Goal: Obtain resource: Download file/media

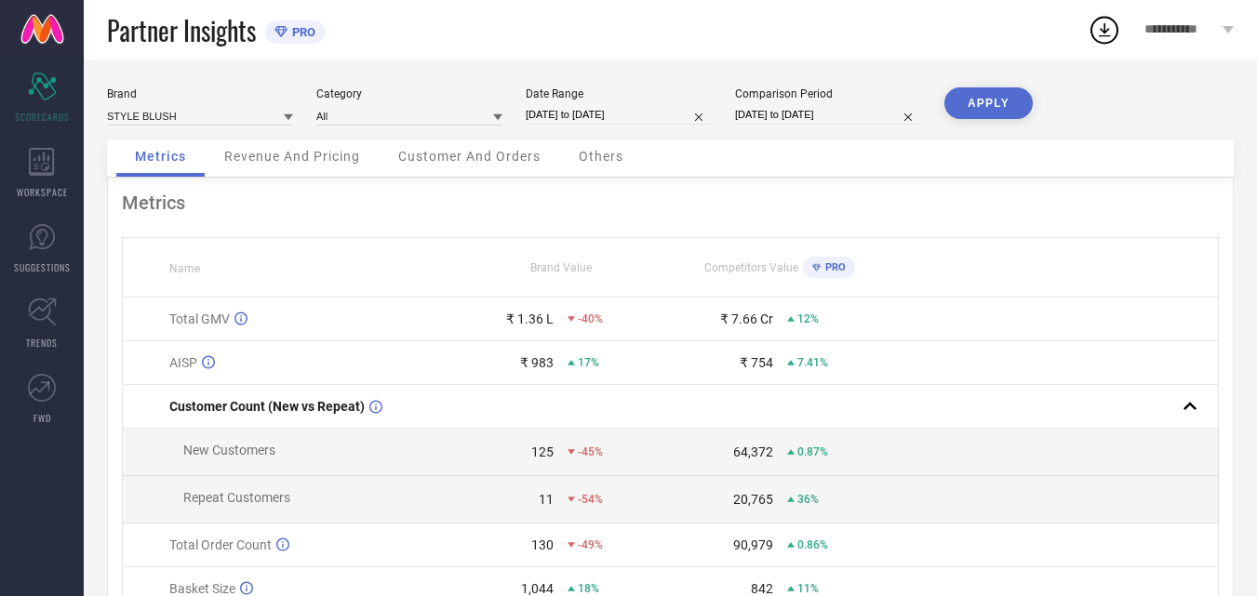
click at [314, 156] on span "Revenue And Pricing" at bounding box center [292, 156] width 136 height 15
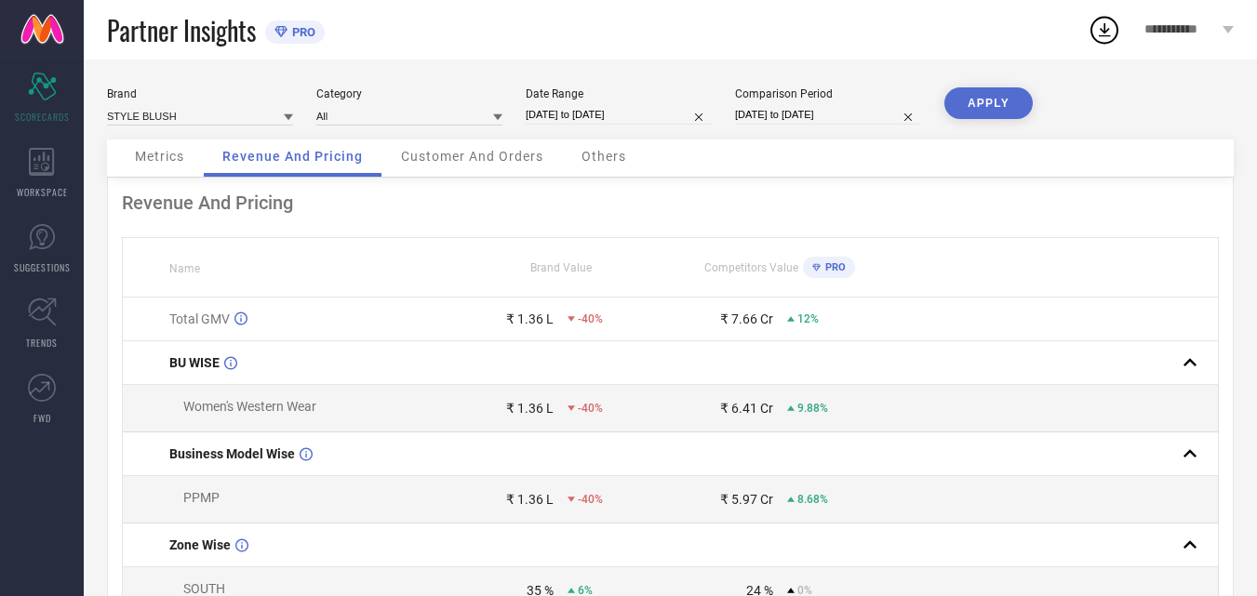
click at [468, 159] on span "Customer And Orders" at bounding box center [472, 156] width 142 height 15
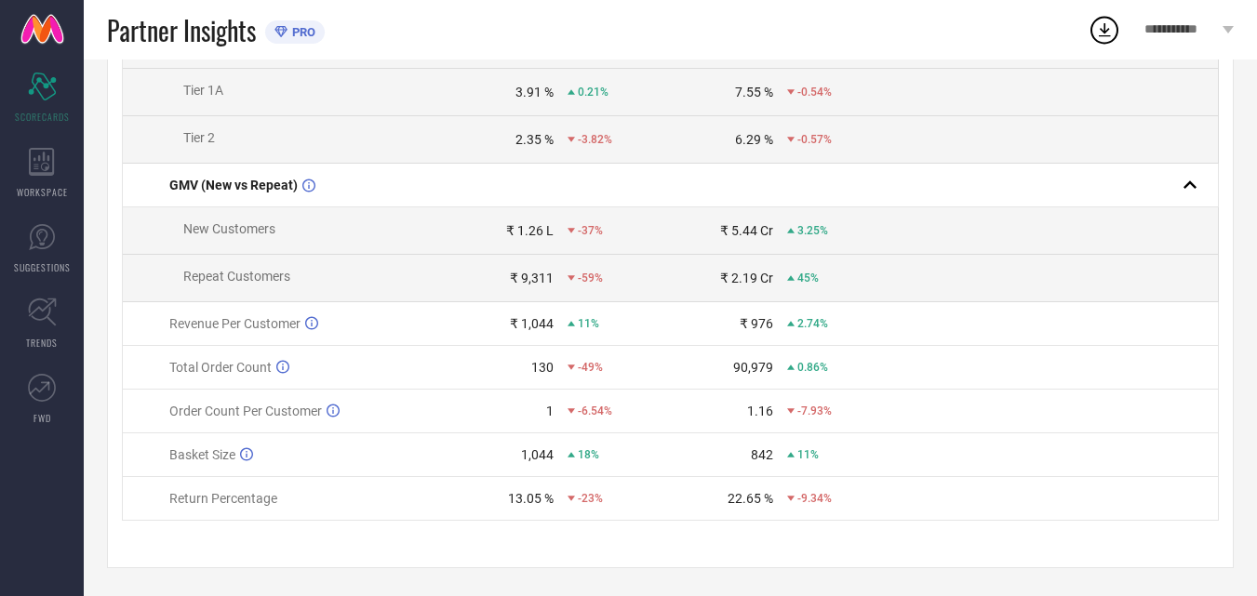
scroll to position [808, 0]
click at [50, 174] on icon at bounding box center [41, 162] width 25 height 28
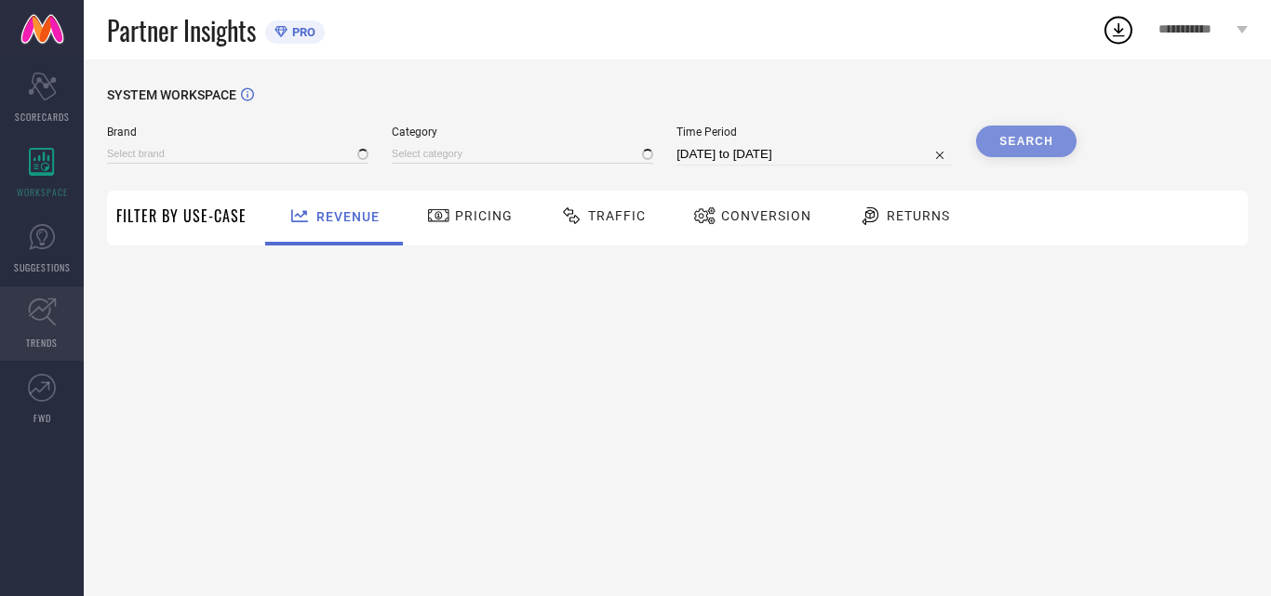
type input "STYLE BLUSH"
type input "All"
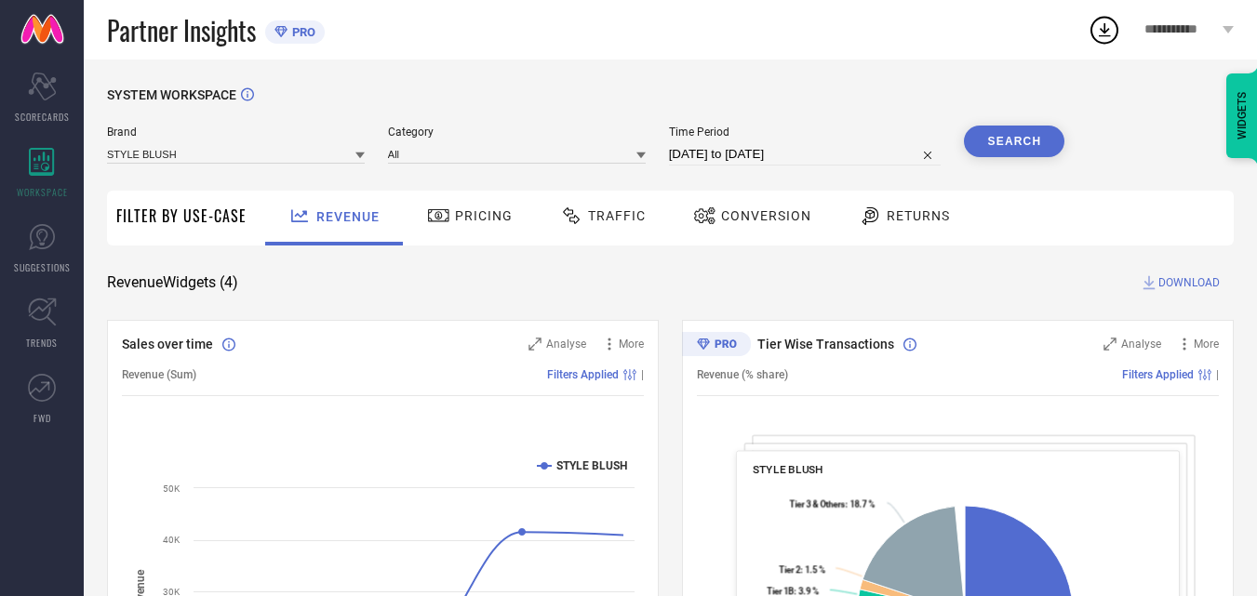
click at [598, 228] on div "Traffic" at bounding box center [602, 216] width 95 height 32
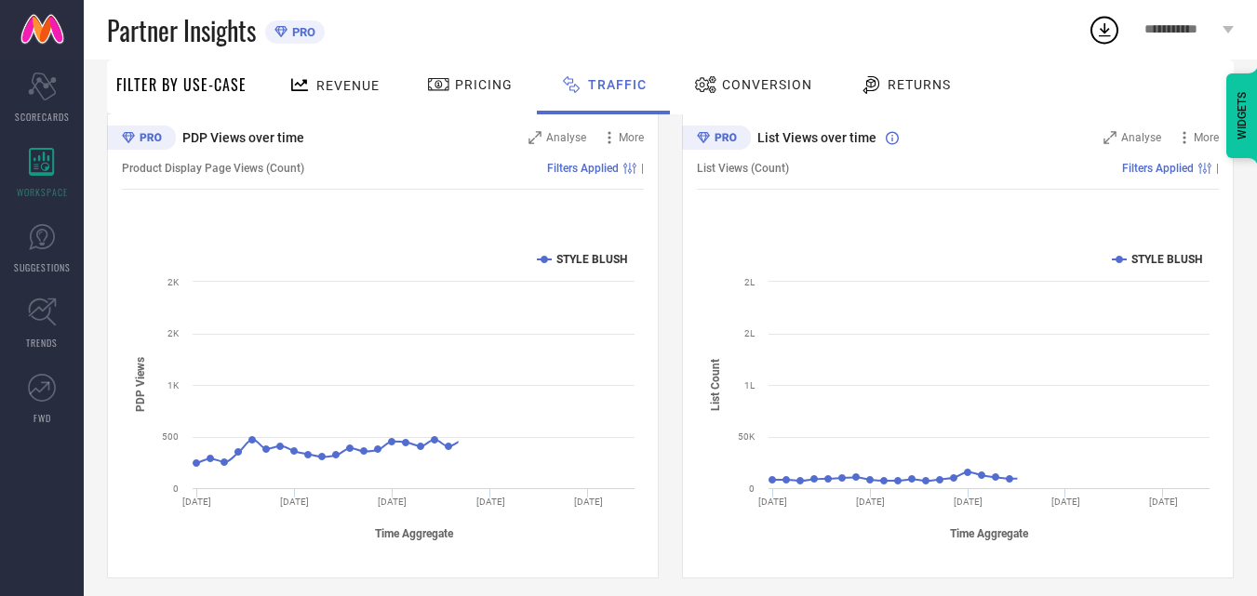
scroll to position [218, 0]
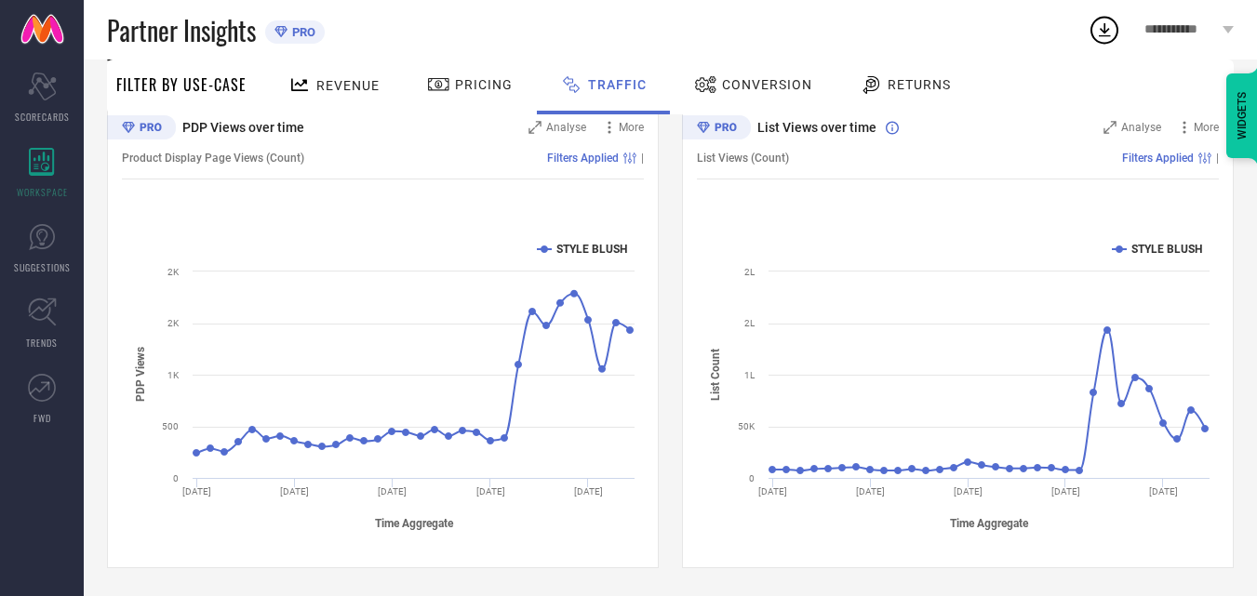
click at [750, 72] on div "Conversion" at bounding box center [752, 85] width 127 height 32
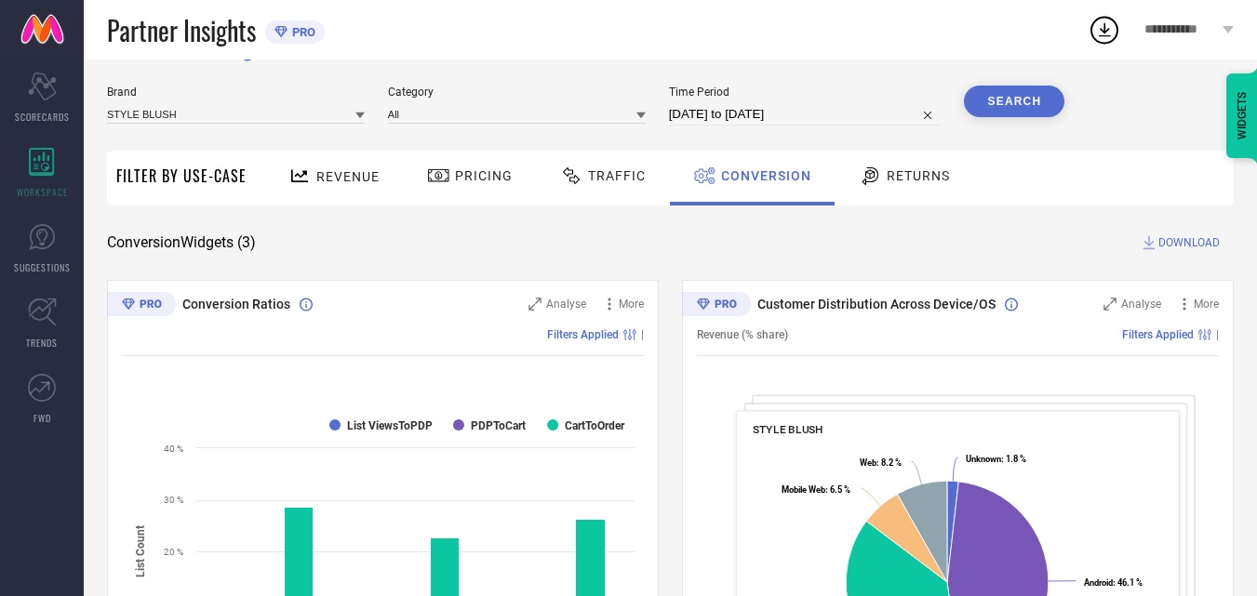
scroll to position [0, 0]
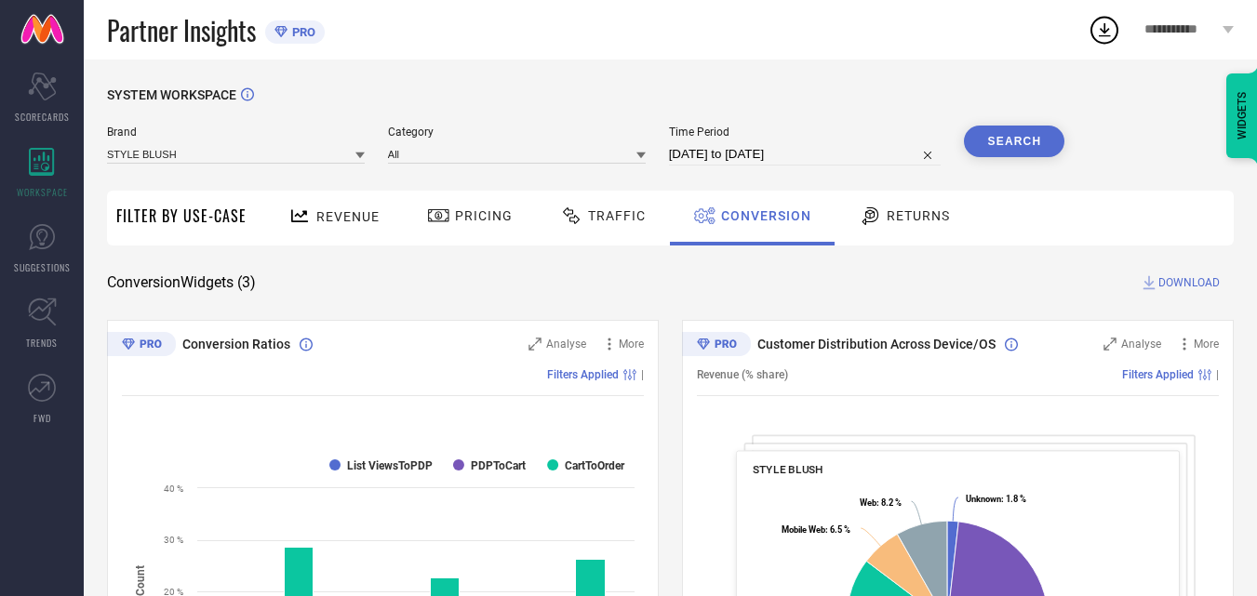
click at [1191, 279] on span "DOWNLOAD" at bounding box center [1188, 283] width 61 height 19
click at [1102, 32] on icon at bounding box center [1105, 30] width 12 height 14
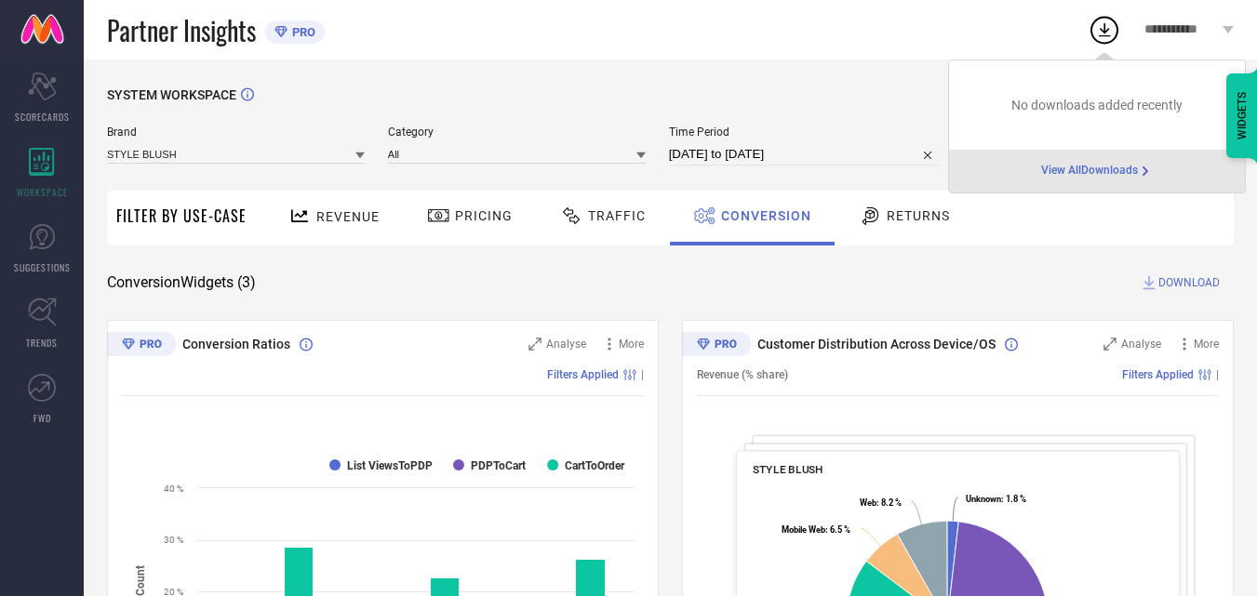
click at [1075, 168] on span "View All Downloads" at bounding box center [1089, 171] width 97 height 15
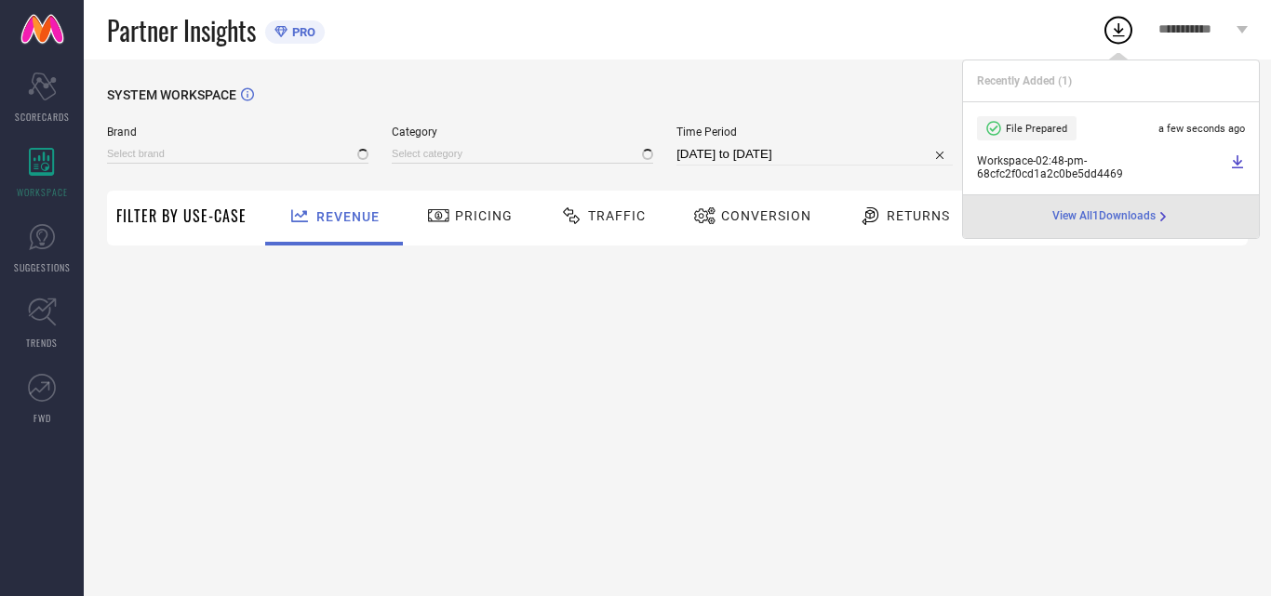
type input "STYLE BLUSH"
type input "All"
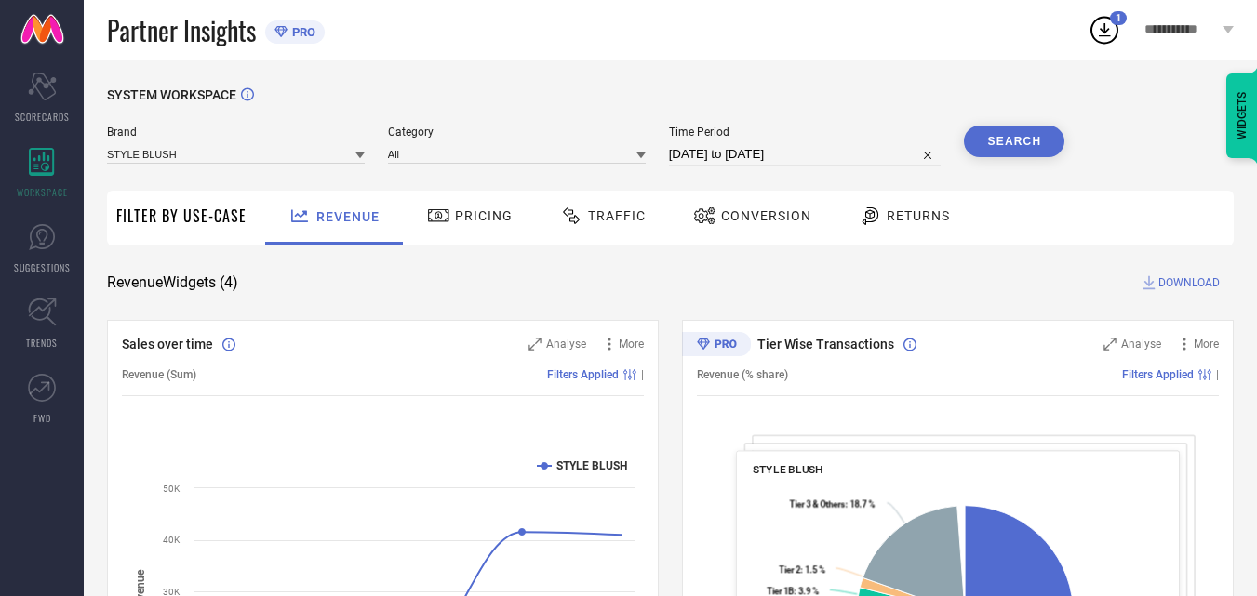
click at [611, 220] on span "Traffic" at bounding box center [617, 215] width 58 height 15
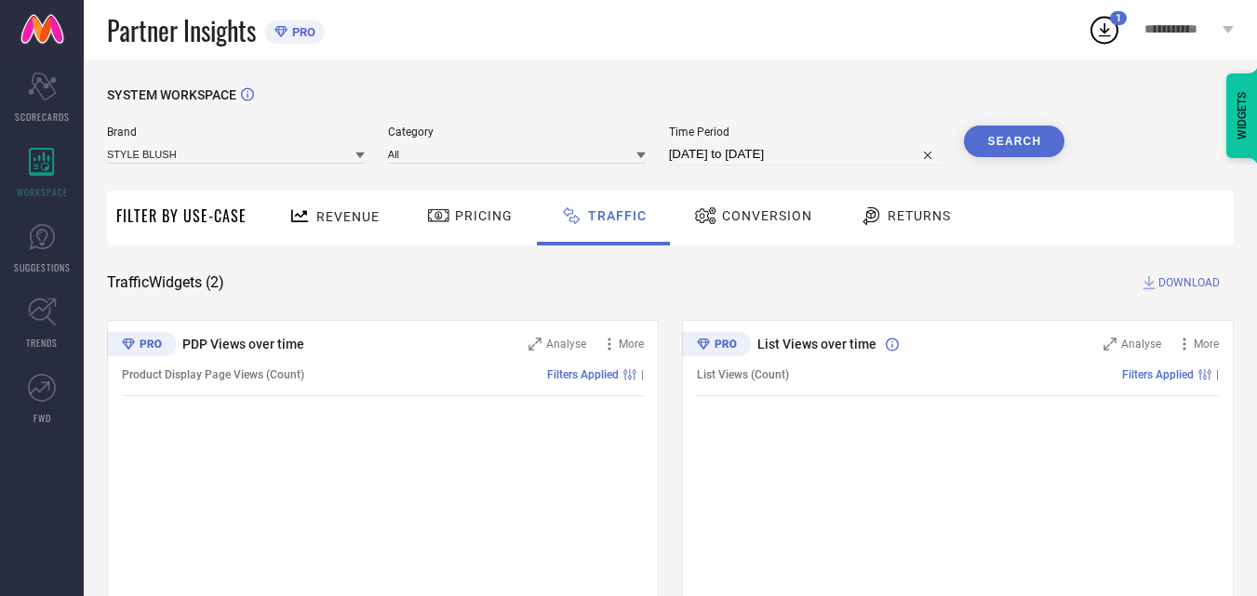
click at [784, 209] on span "Conversion" at bounding box center [767, 215] width 90 height 15
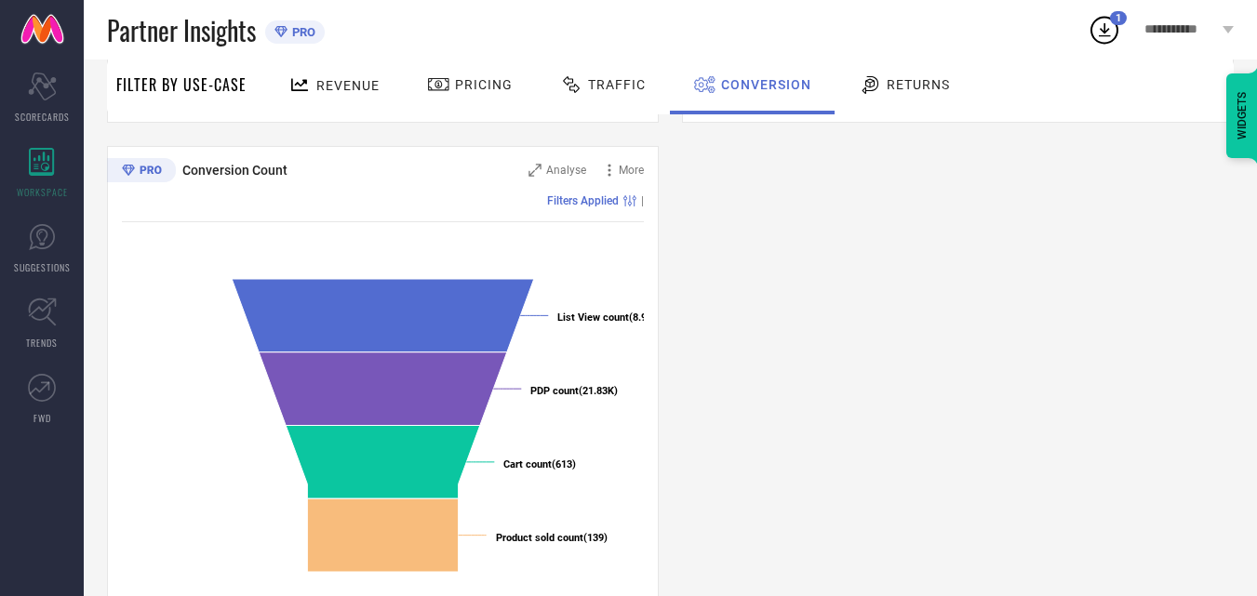
scroll to position [706, 0]
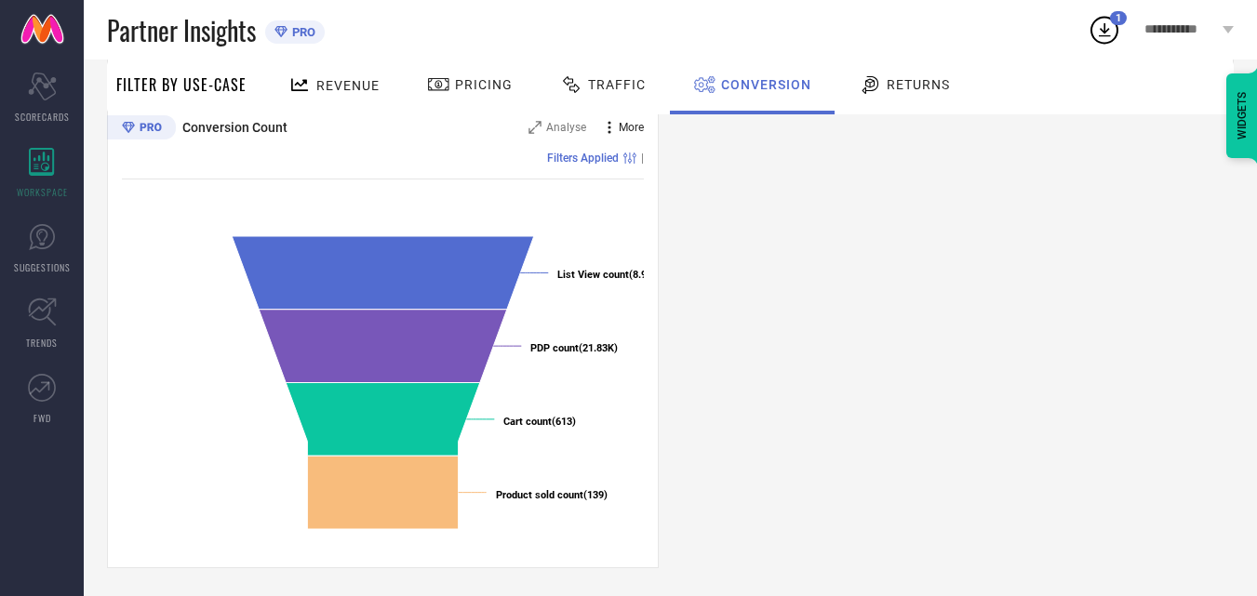
click at [624, 131] on span "More" at bounding box center [631, 127] width 25 height 13
click at [557, 123] on span "Analyse" at bounding box center [566, 127] width 40 height 13
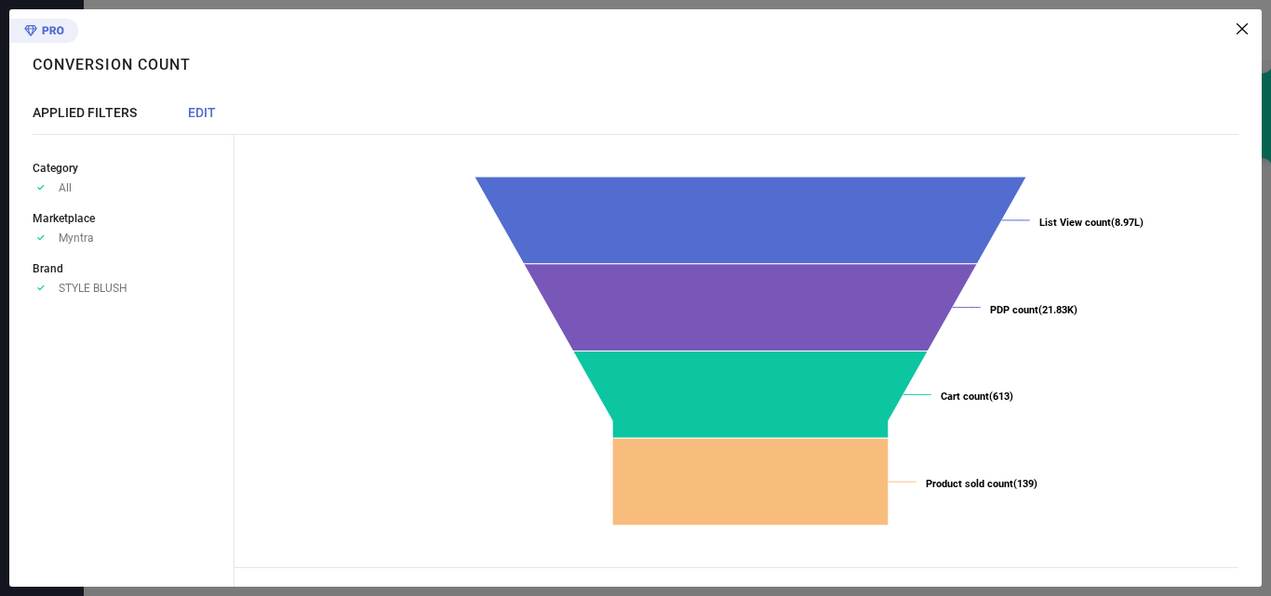
click at [1237, 34] on div "Created with Highcharts 9.3.3 List View count (8.97L) ​ List View count (8.97L)…" at bounding box center [747, 298] width 1027 height 578
click at [1240, 29] on icon at bounding box center [1241, 28] width 11 height 11
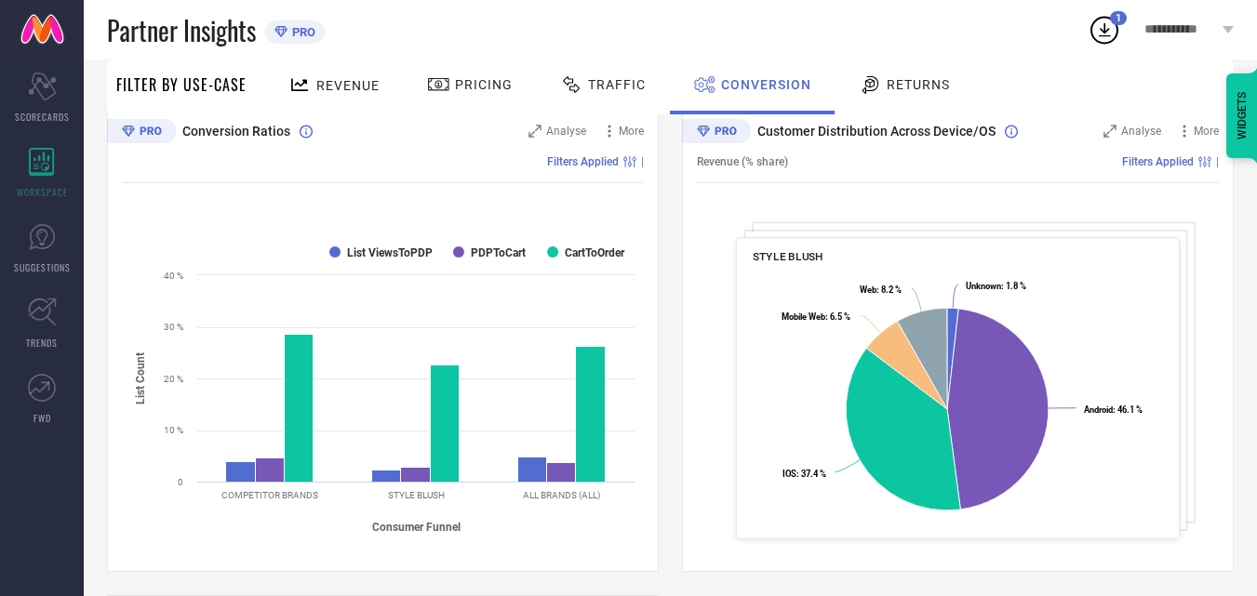
scroll to position [0, 0]
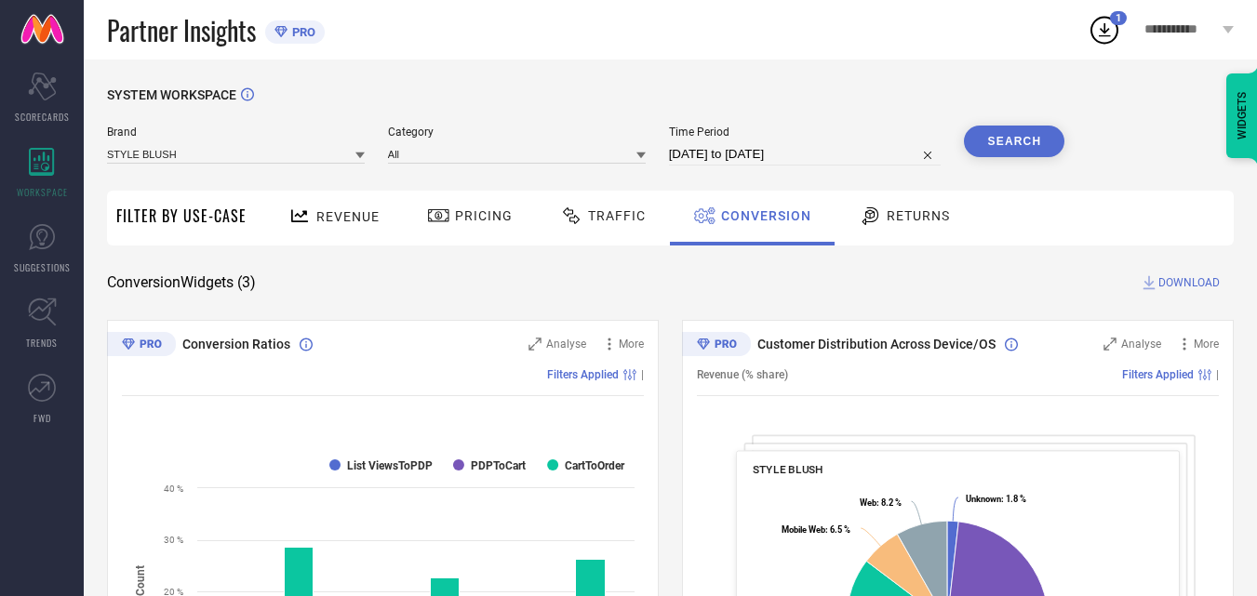
click at [877, 223] on div at bounding box center [873, 216] width 28 height 22
